Goal: Find specific page/section

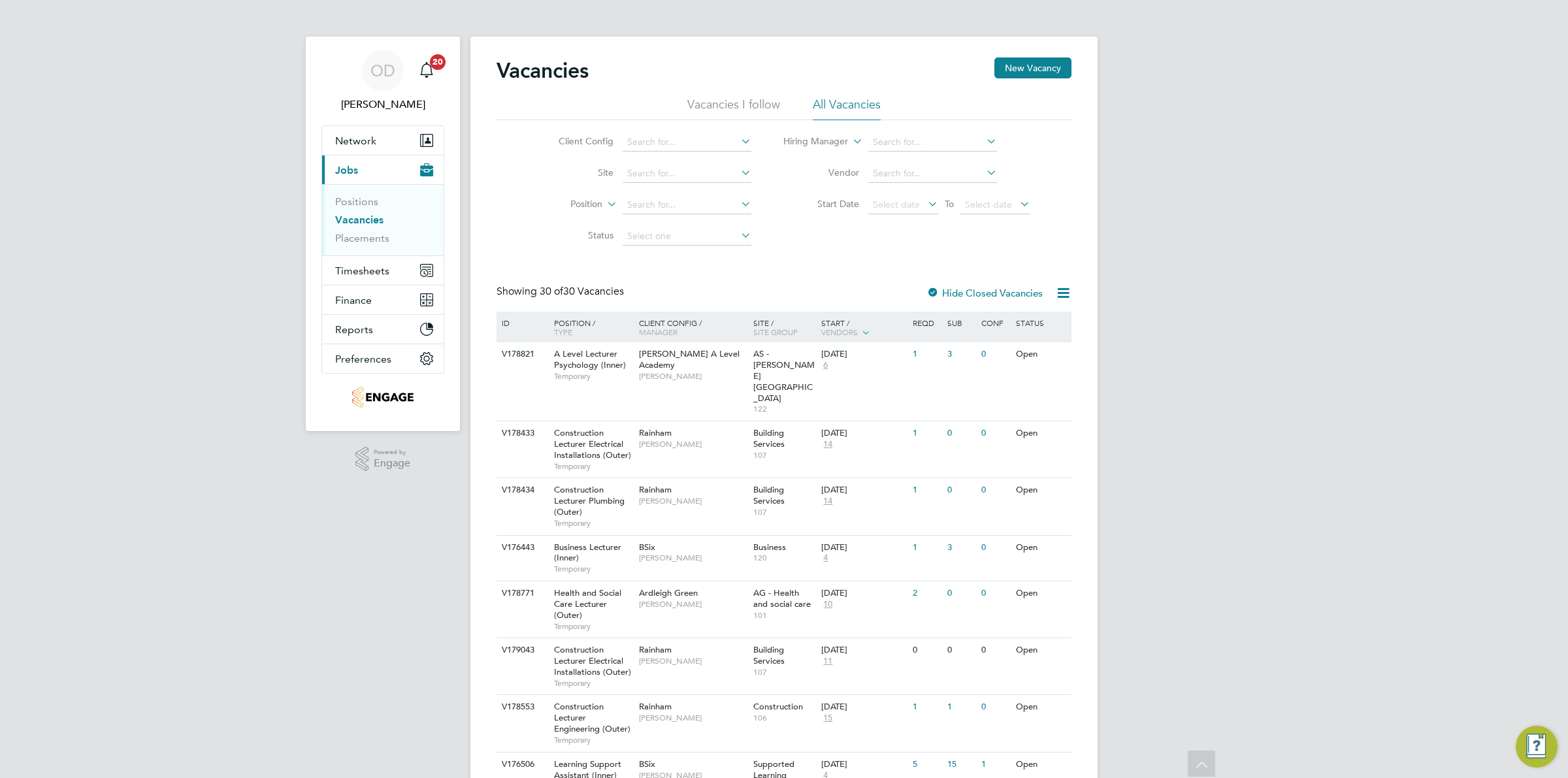
scroll to position [163, 0]
